Goal: Navigation & Orientation: Find specific page/section

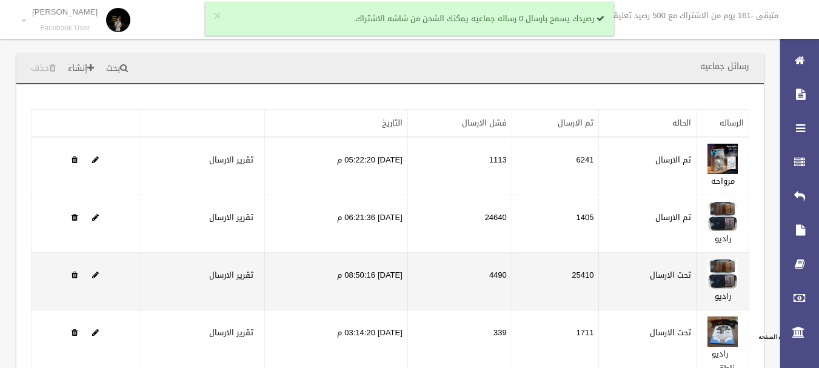
scroll to position [128, 0]
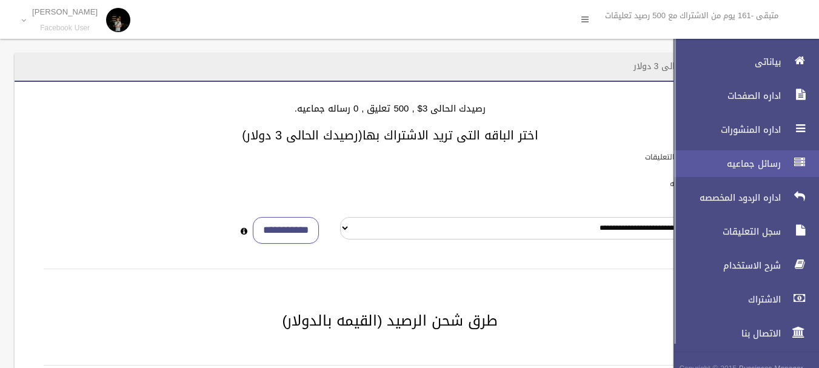
click at [772, 165] on span "رسائل جماعيه" at bounding box center [723, 164] width 121 height 12
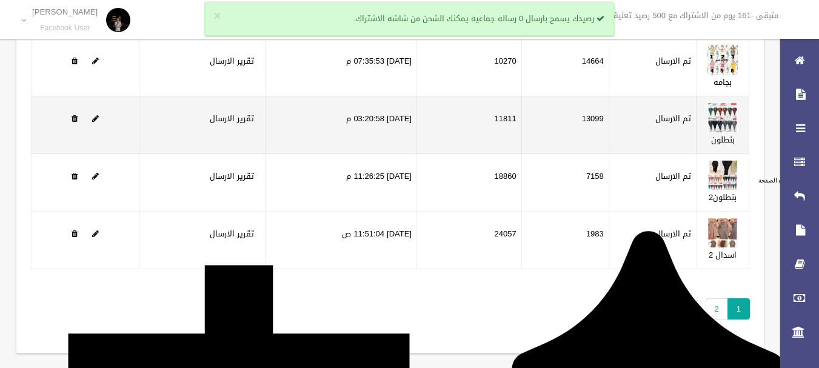
scroll to position [162, 0]
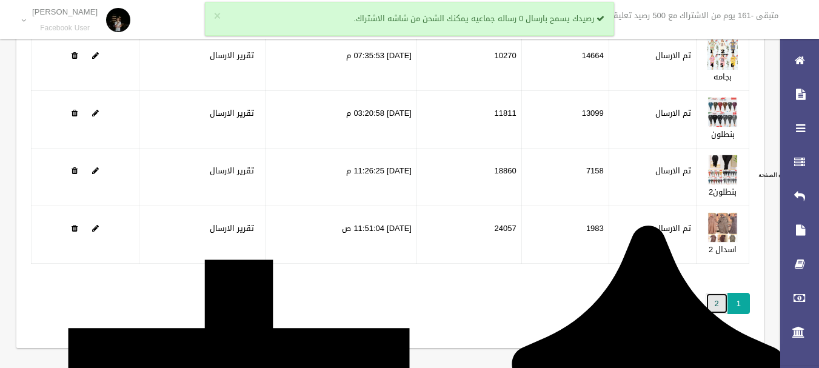
click at [712, 306] on link "2" at bounding box center [717, 303] width 22 height 21
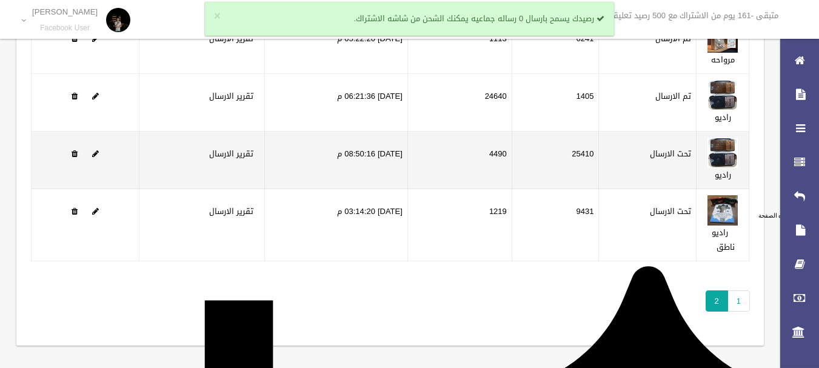
scroll to position [128, 0]
